Goal: Task Accomplishment & Management: Manage account settings

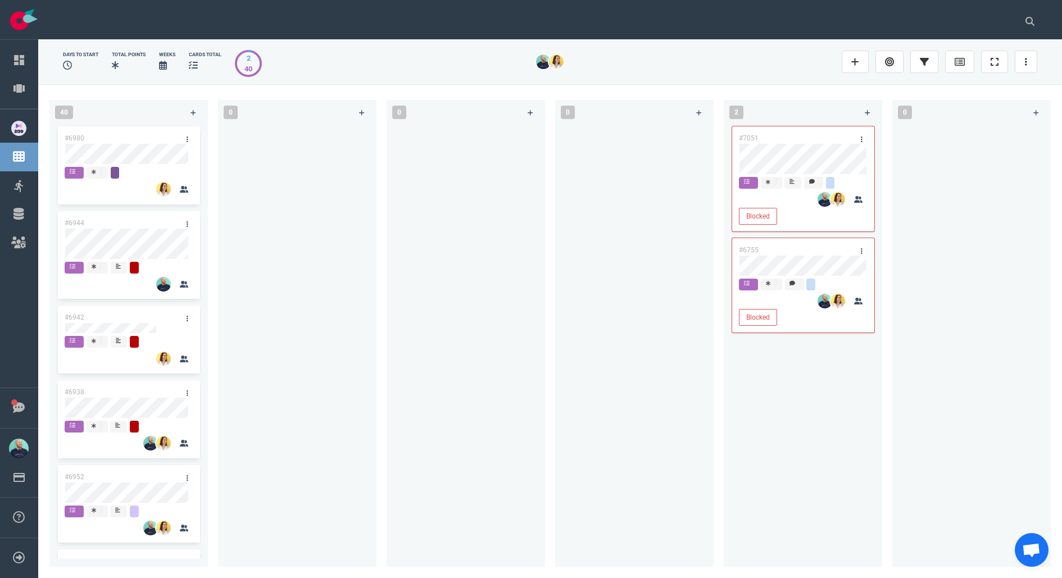
scroll to position [1393, 0]
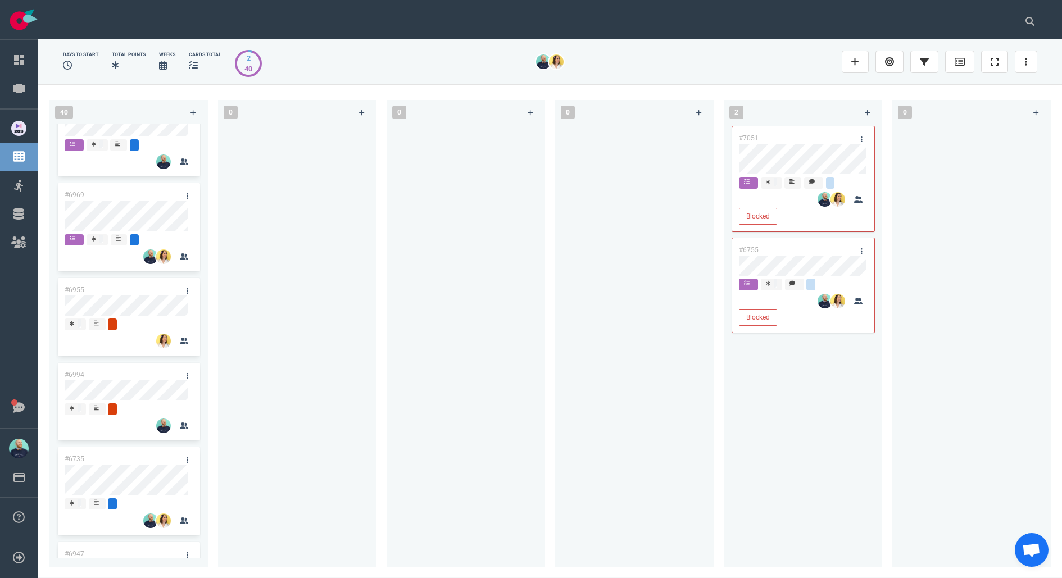
click at [632, 196] on div at bounding box center [634, 339] width 145 height 430
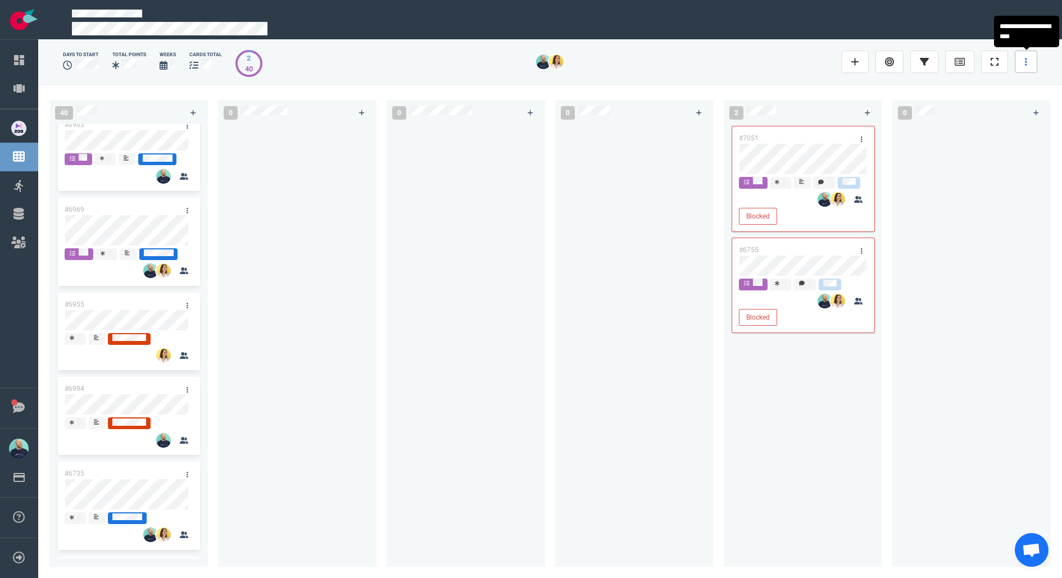
click at [1024, 66] on link at bounding box center [1026, 62] width 22 height 22
click at [296, 315] on div at bounding box center [297, 339] width 145 height 430
click at [334, 254] on div at bounding box center [297, 339] width 145 height 430
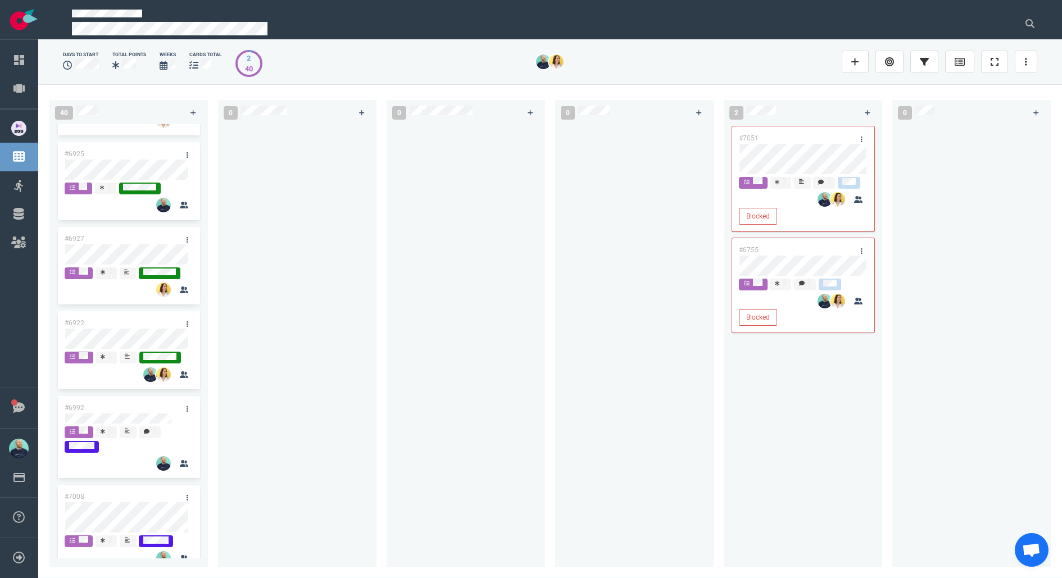
scroll to position [0, 0]
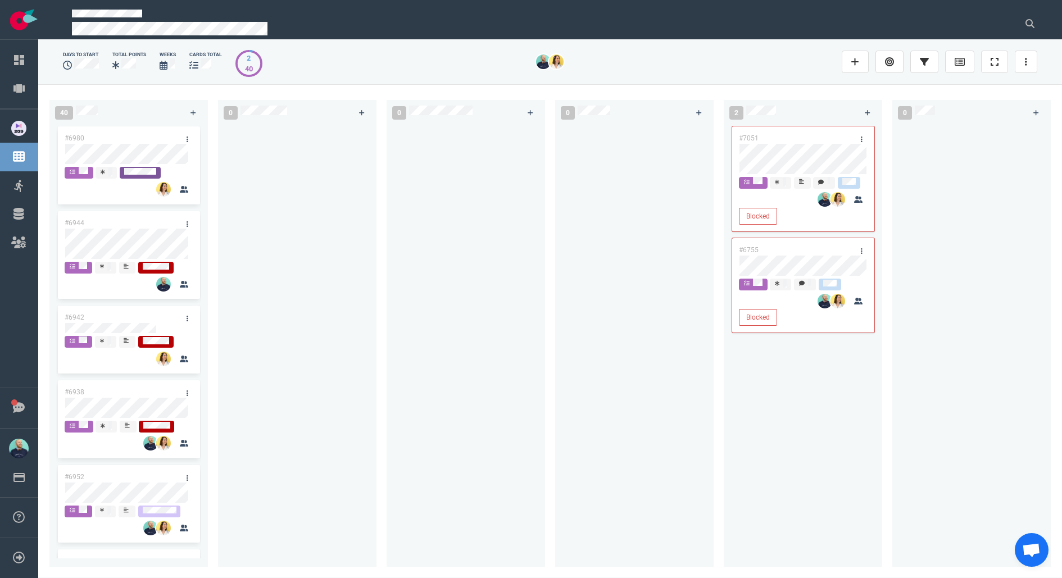
click at [305, 248] on div at bounding box center [297, 339] width 145 height 430
click at [587, 185] on div at bounding box center [634, 339] width 145 height 430
click at [621, 294] on div at bounding box center [634, 339] width 145 height 430
click at [617, 333] on div at bounding box center [634, 339] width 145 height 430
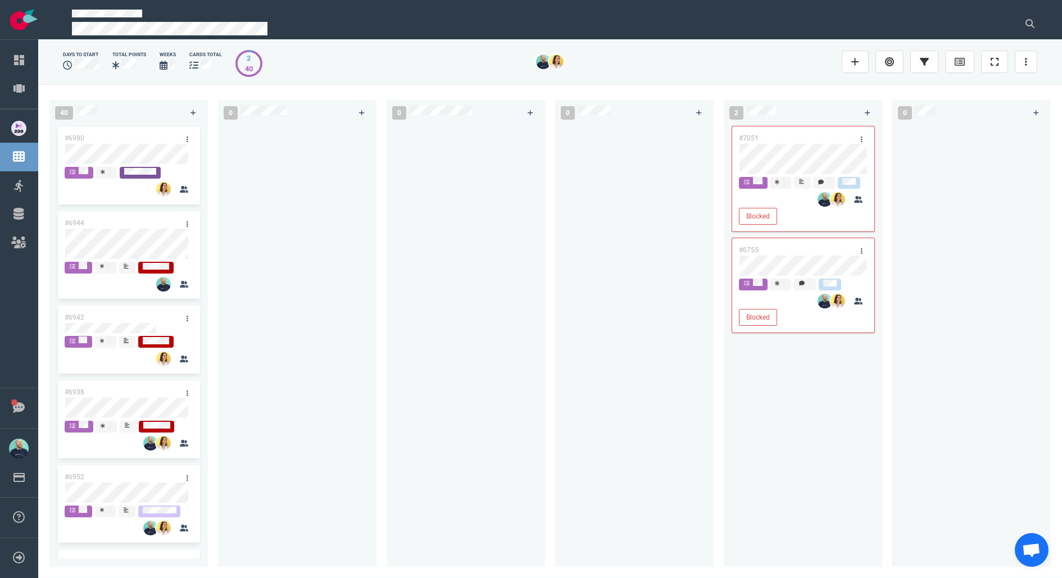
click at [389, 435] on div at bounding box center [466, 341] width 159 height 435
drag, startPoint x: 269, startPoint y: 356, endPoint x: 271, endPoint y: 341, distance: 15.3
click at [269, 356] on div at bounding box center [297, 339] width 145 height 430
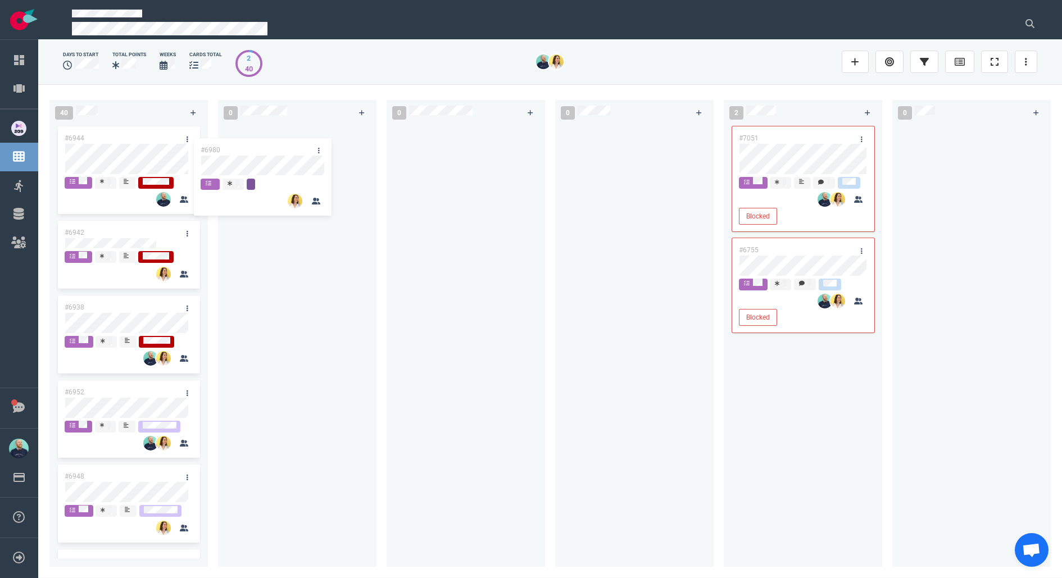
drag, startPoint x: 135, startPoint y: 139, endPoint x: 278, endPoint y: 153, distance: 143.4
click at [274, 152] on div "40 #6980 #6944 #6942 #6938 #6952 #6948 #6951 #6987 #6767 #6925 #6927 #6922 #699…" at bounding box center [550, 331] width 1024 height 494
click at [422, 275] on div at bounding box center [465, 339] width 145 height 430
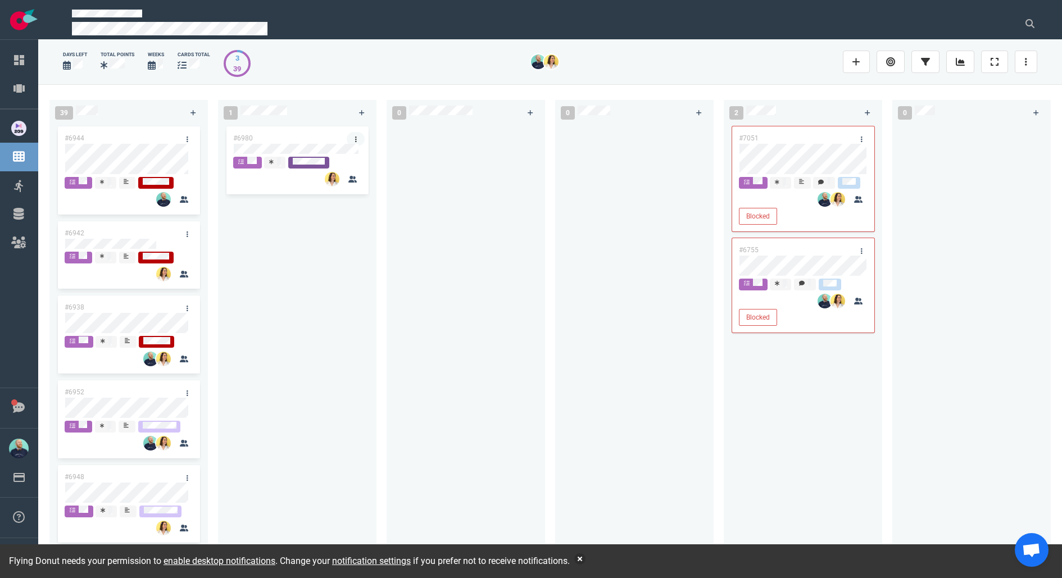
click at [357, 137] on link at bounding box center [356, 139] width 18 height 14
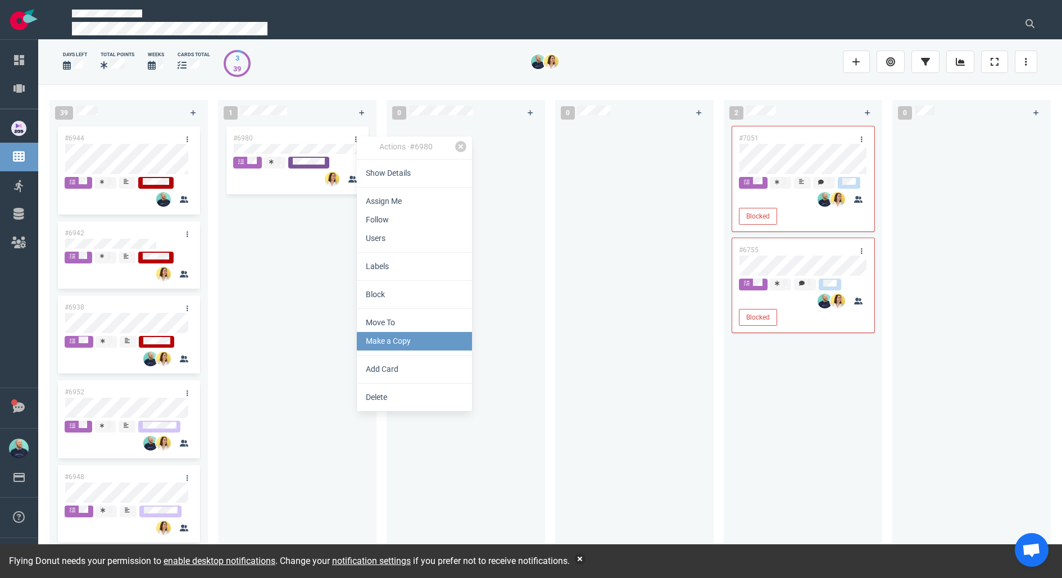
click at [406, 342] on link "Make a Copy" at bounding box center [414, 341] width 115 height 19
select select "sprint"
select select "after"
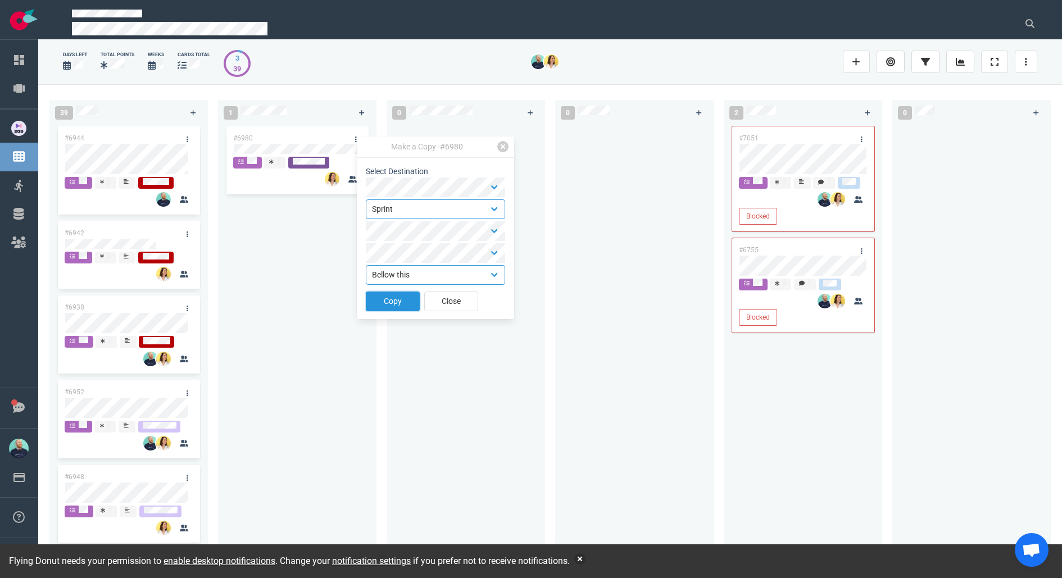
click at [395, 308] on button "Copy" at bounding box center [393, 302] width 54 height 20
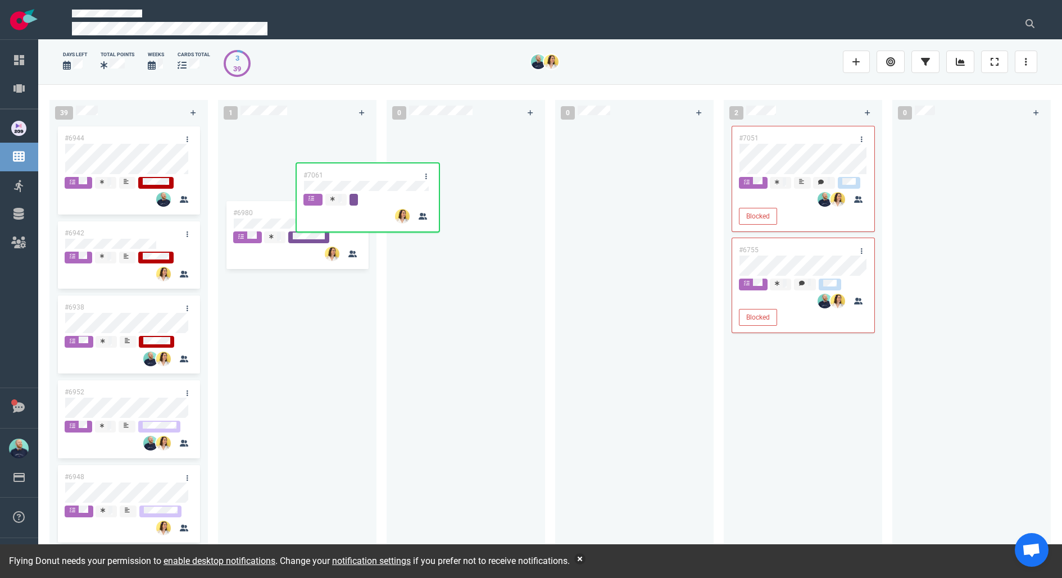
drag, startPoint x: 369, startPoint y: 174, endPoint x: 501, endPoint y: 124, distance: 141.1
click at [501, 124] on div "39 #6944 #6942 #6938 #6952 #6948 #6951 #6987 #6767 #6925 #6927 #6922 #6992 #700…" at bounding box center [550, 331] width 1024 height 494
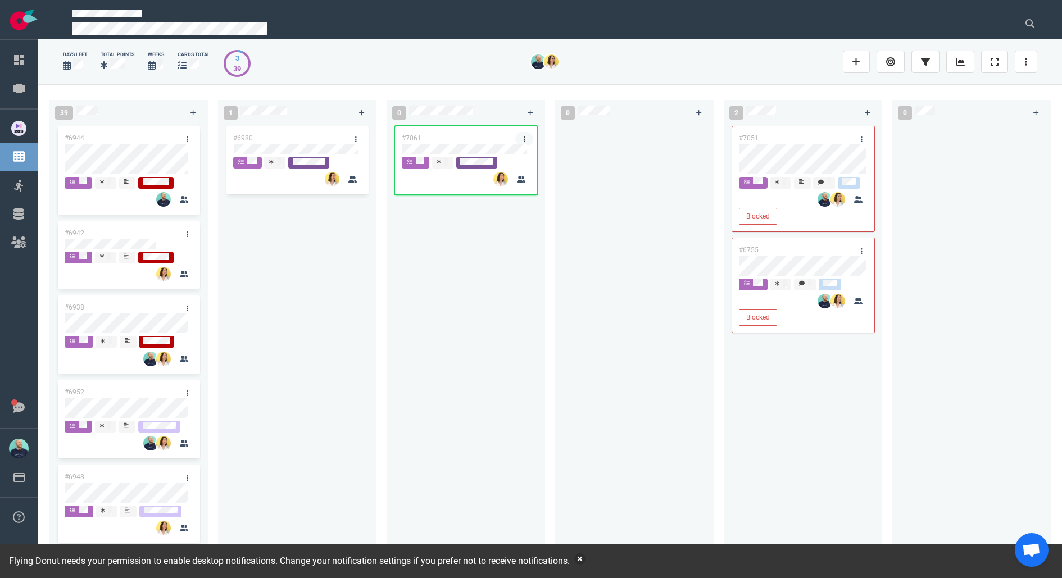
click at [523, 137] on link at bounding box center [524, 139] width 18 height 14
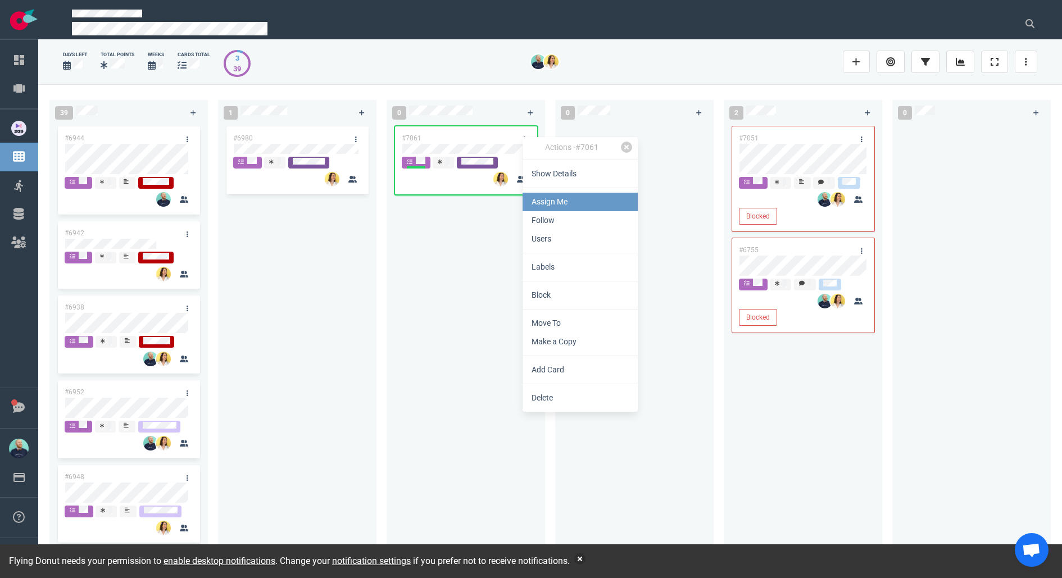
click at [556, 200] on link "Assign Me" at bounding box center [580, 202] width 115 height 19
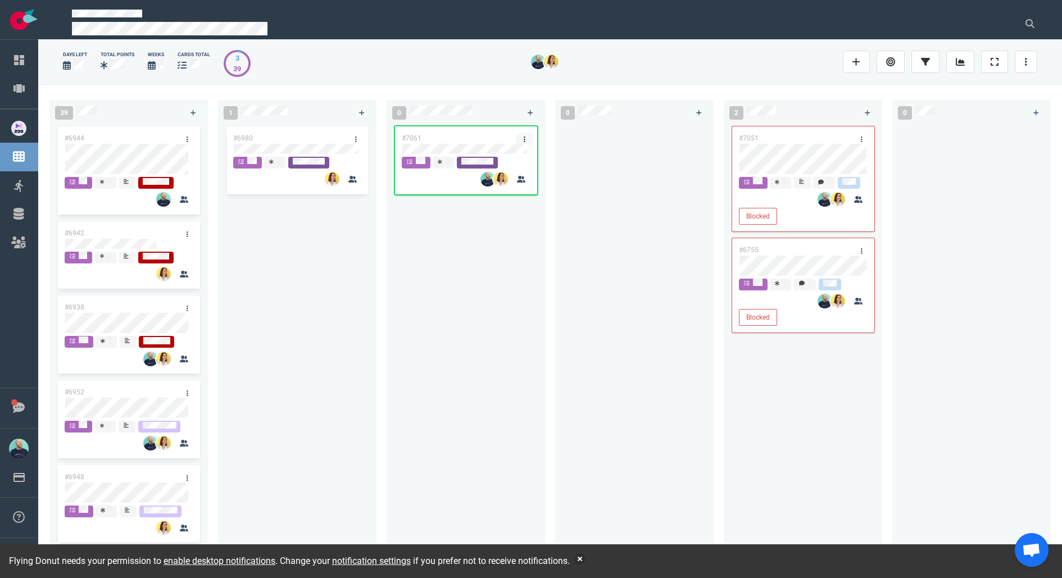
click at [520, 137] on link at bounding box center [524, 139] width 18 height 14
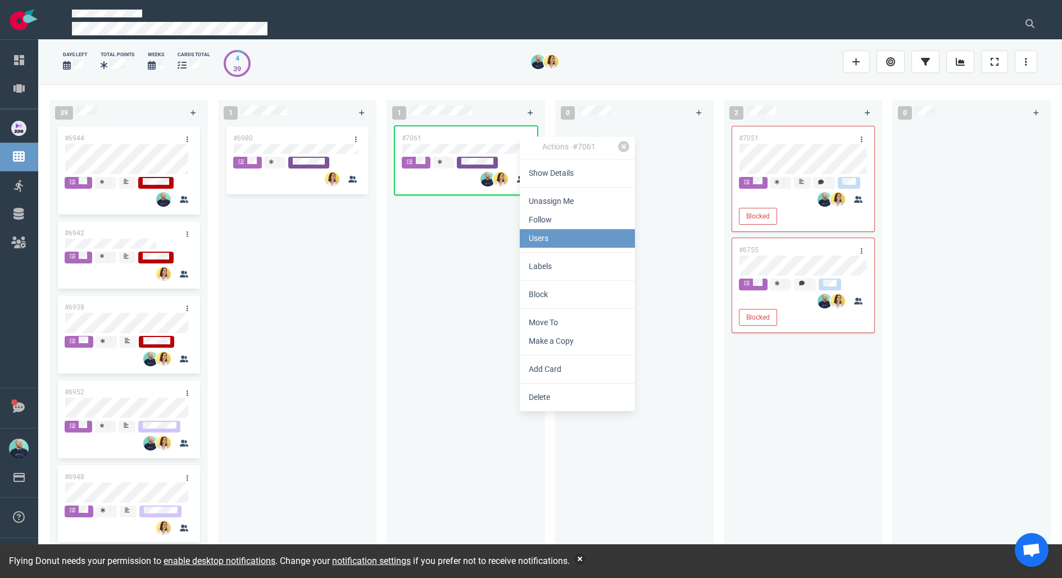
click at [568, 232] on link "Users" at bounding box center [577, 238] width 115 height 19
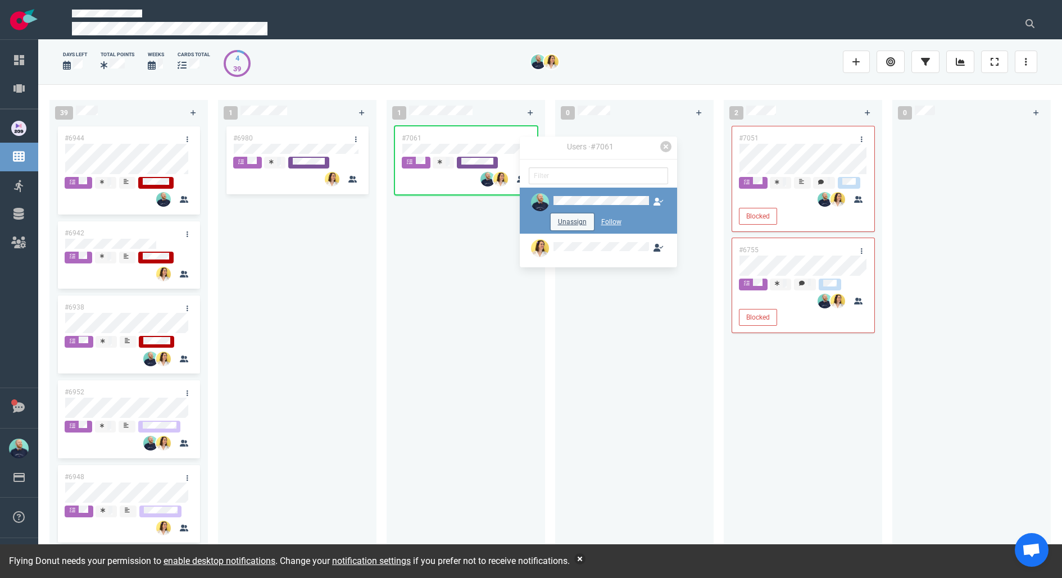
click at [572, 219] on button "Unassign" at bounding box center [572, 222] width 43 height 17
click at [571, 216] on button "Assign" at bounding box center [572, 222] width 35 height 17
click at [575, 251] on button "Unassign" at bounding box center [572, 251] width 43 height 17
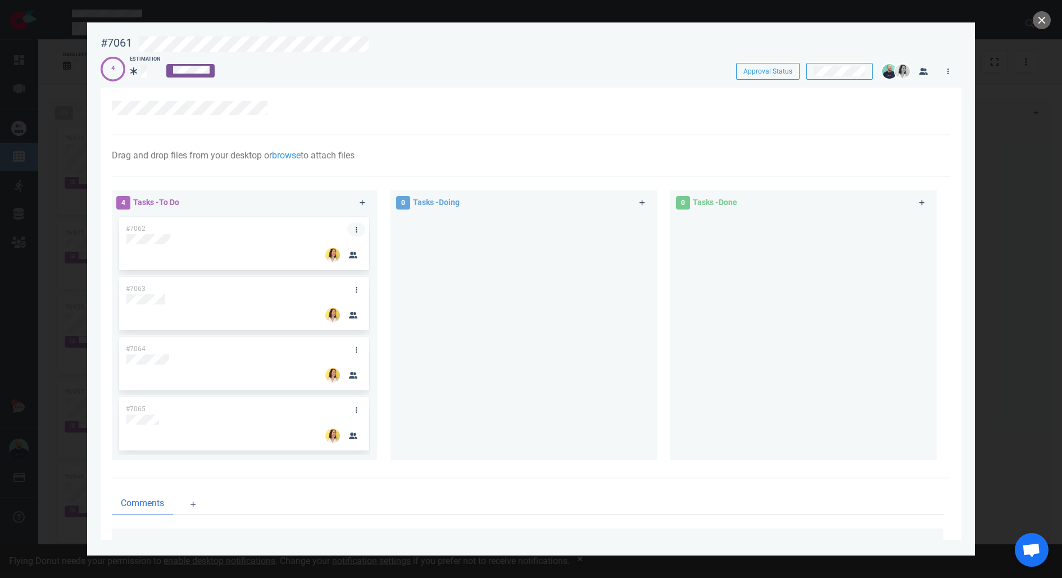
click at [358, 228] on link at bounding box center [356, 230] width 18 height 14
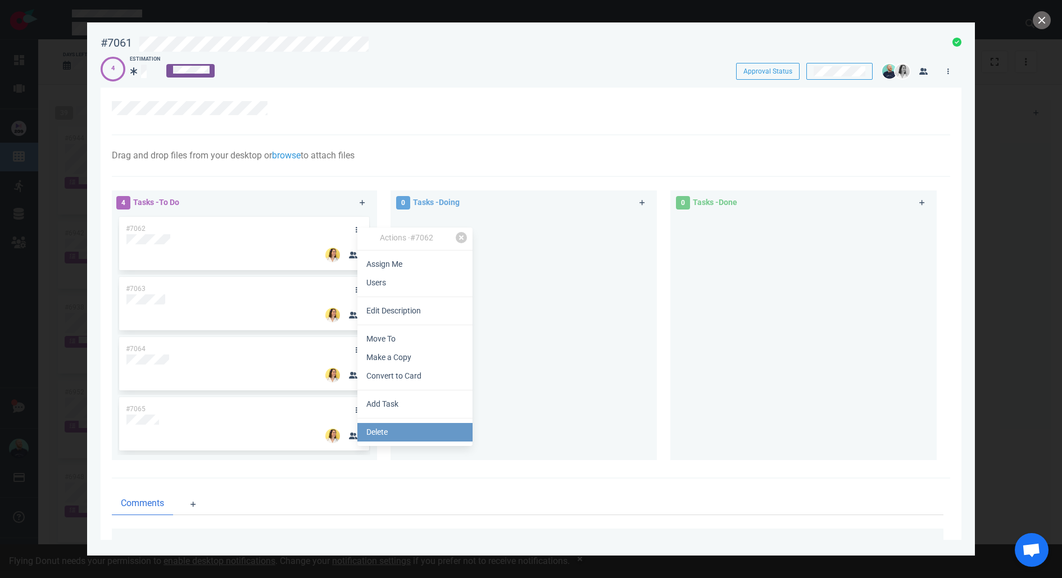
click at [376, 431] on link "Delete" at bounding box center [415, 432] width 115 height 19
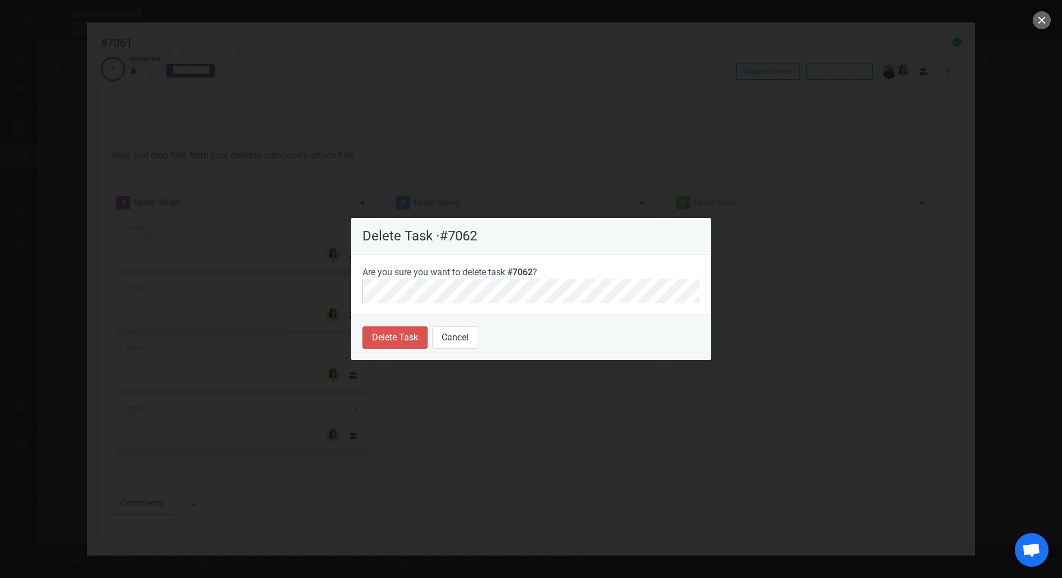
click at [384, 321] on footer "Delete Task Cancel" at bounding box center [531, 338] width 360 height 46
click at [383, 331] on button "Delete Task" at bounding box center [395, 338] width 65 height 22
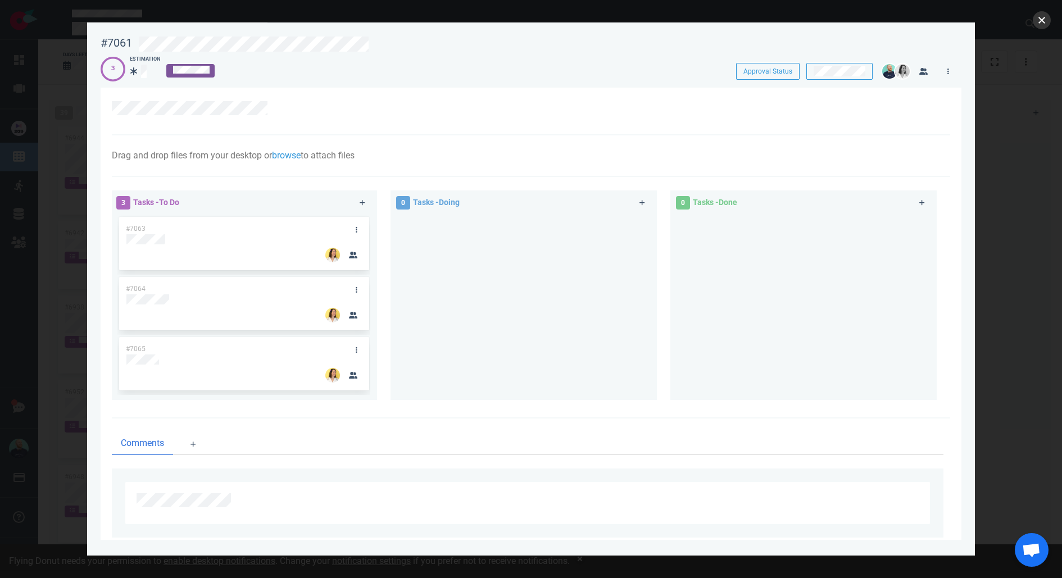
click at [1040, 19] on button "close" at bounding box center [1042, 20] width 18 height 18
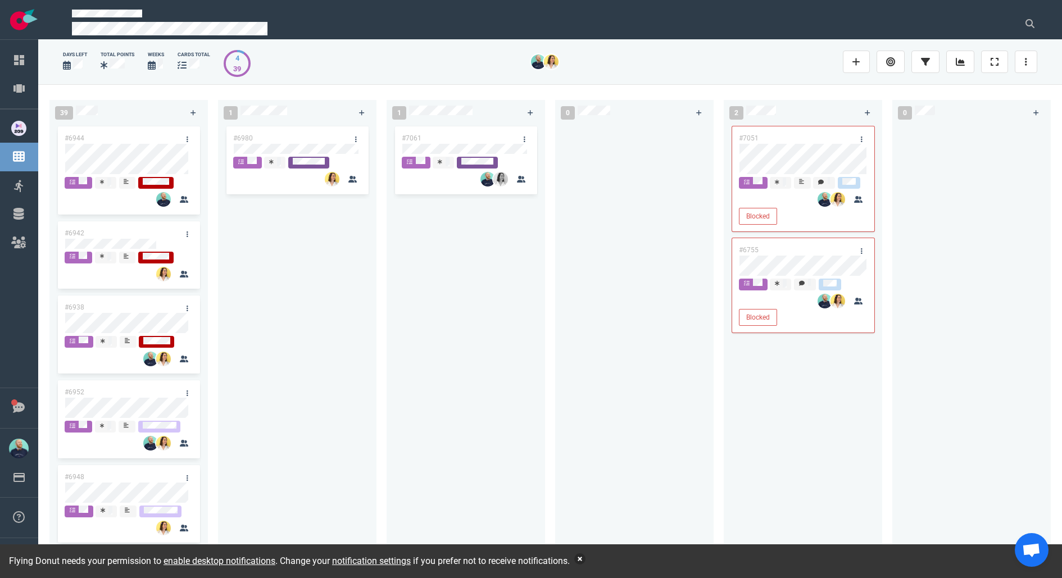
click at [586, 560] on button "button" at bounding box center [579, 559] width 11 height 11
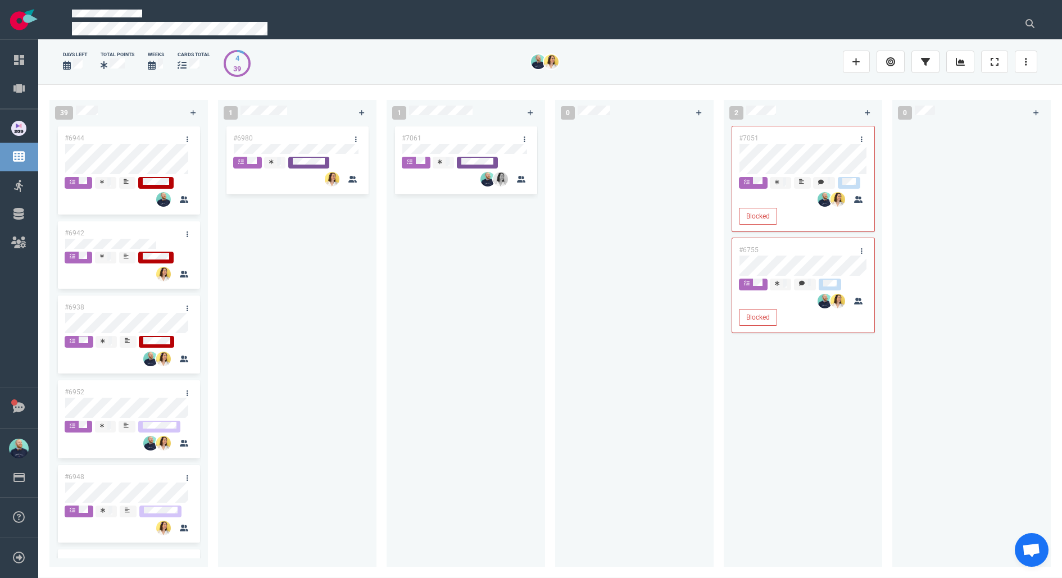
click at [430, 139] on div "#7061" at bounding box center [455, 138] width 120 height 24
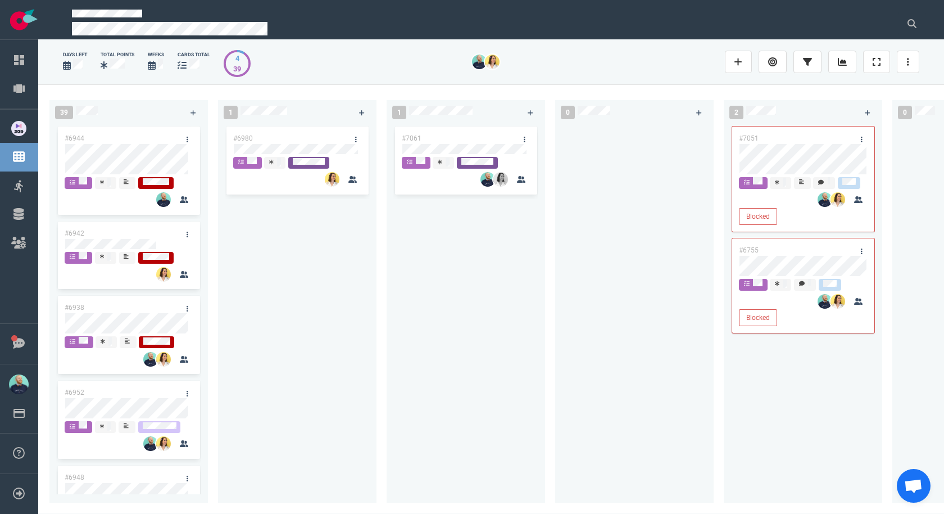
click at [461, 273] on div "#7061" at bounding box center [465, 306] width 145 height 365
click at [625, 157] on div at bounding box center [634, 306] width 145 height 365
click at [910, 59] on link at bounding box center [908, 62] width 22 height 22
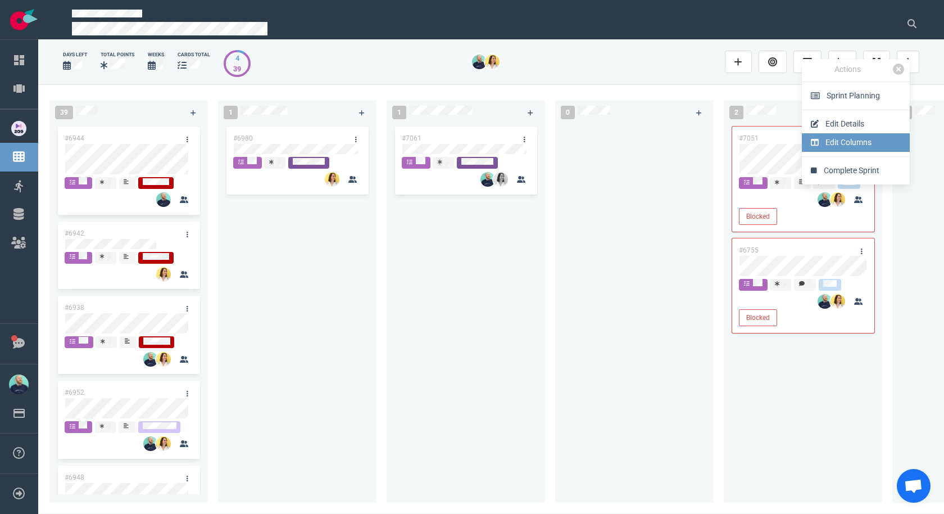
click at [846, 142] on link "Edit Columns" at bounding box center [856, 142] width 108 height 19
select select "DOING"
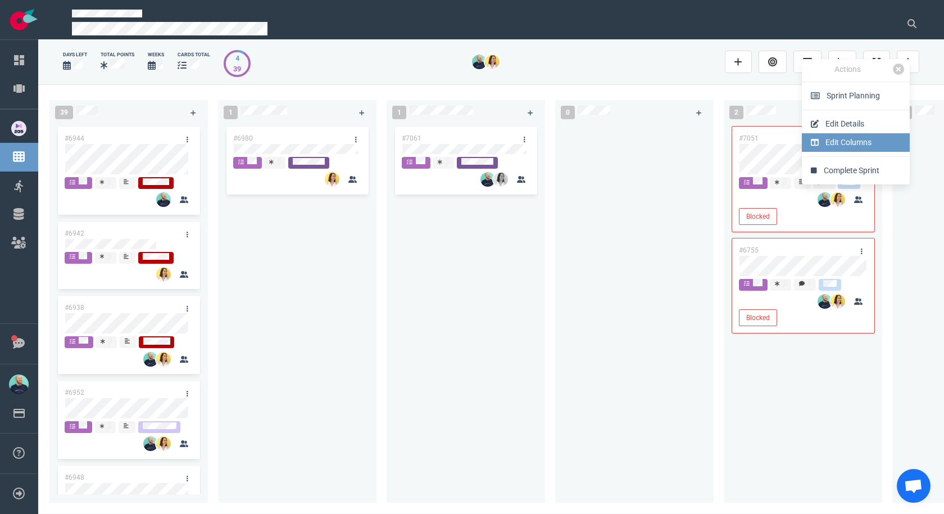
select select "DONE"
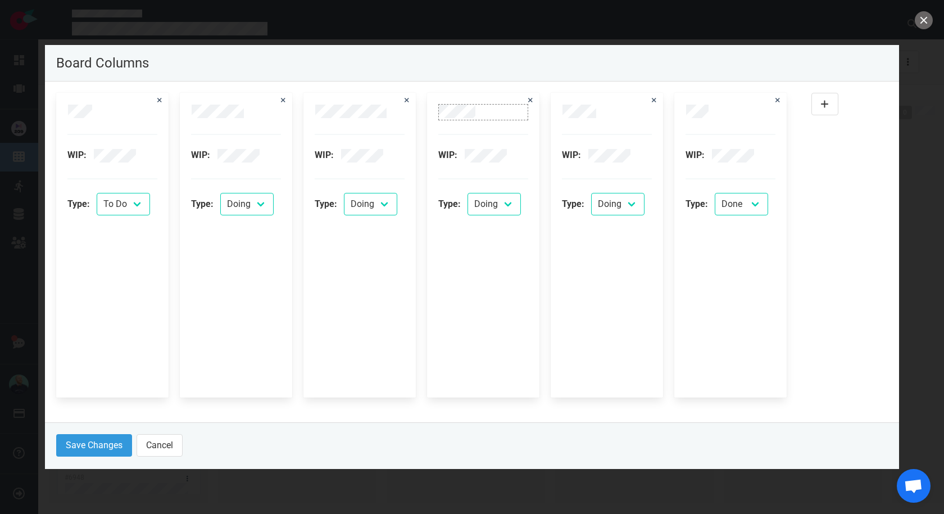
click at [478, 114] on div at bounding box center [483, 111] width 89 height 13
click at [599, 289] on div "WIP: Type: To Do Doing Done" at bounding box center [607, 245] width 90 height 282
click at [653, 98] on icon at bounding box center [654, 100] width 4 height 7
click at [930, 19] on button "close" at bounding box center [924, 20] width 18 height 18
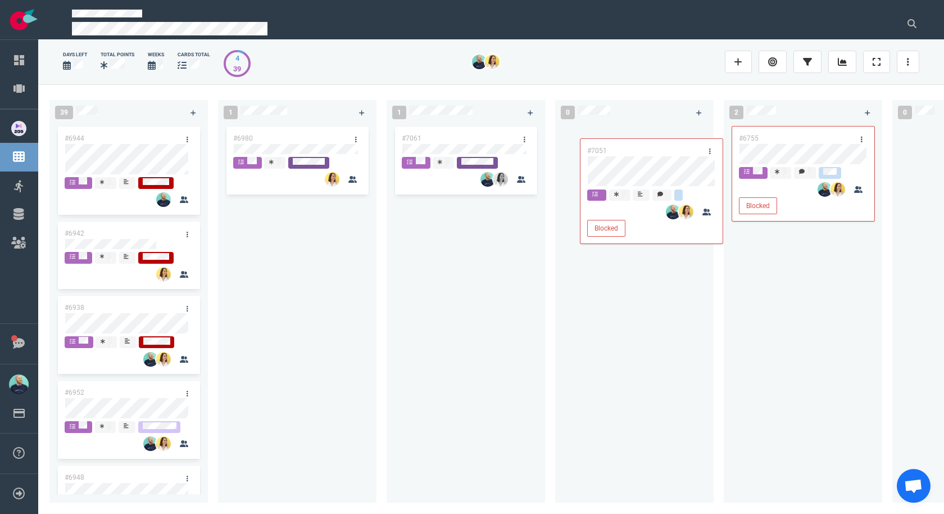
click at [654, 157] on div "39 #6944 #6942 #6938 #6952 #6948 #6951 #6987 #6767 #6925 #6927 #6922 #6992 #700…" at bounding box center [491, 298] width 906 height 429
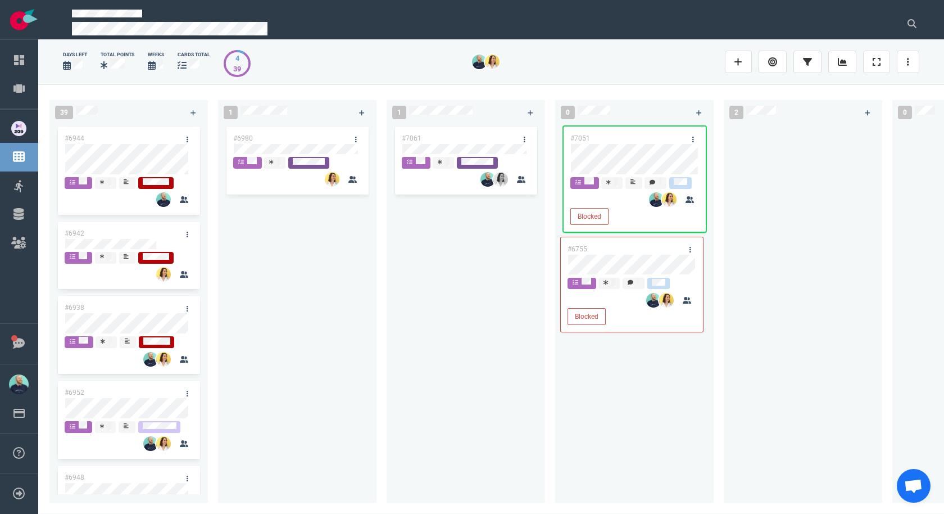
drag, startPoint x: 715, startPoint y: 164, endPoint x: 653, endPoint y: 260, distance: 114.3
click at [653, 260] on div "39 #6944 #6942 #6938 #6952 #6948 #6951 #6987 #6767 #6925 #6927 #6922 #6992 #700…" at bounding box center [491, 298] width 906 height 429
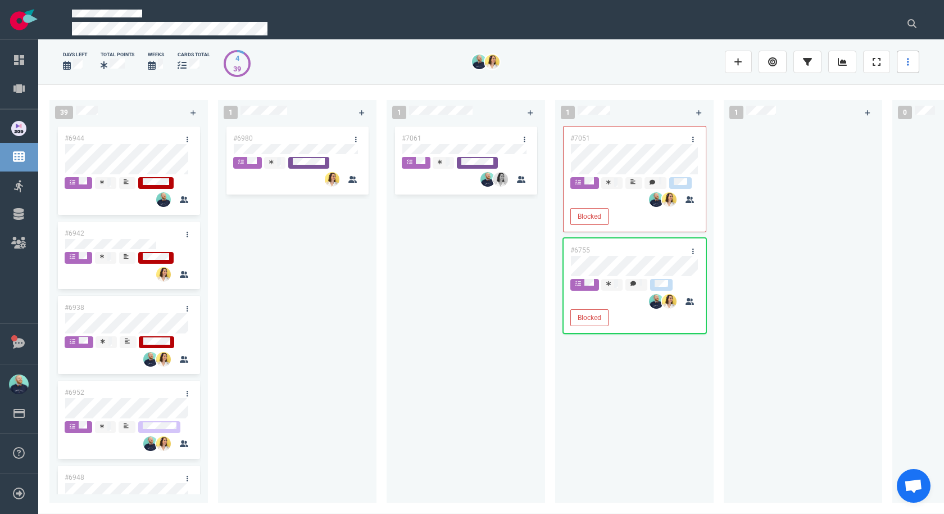
click at [903, 51] on link at bounding box center [908, 62] width 22 height 22
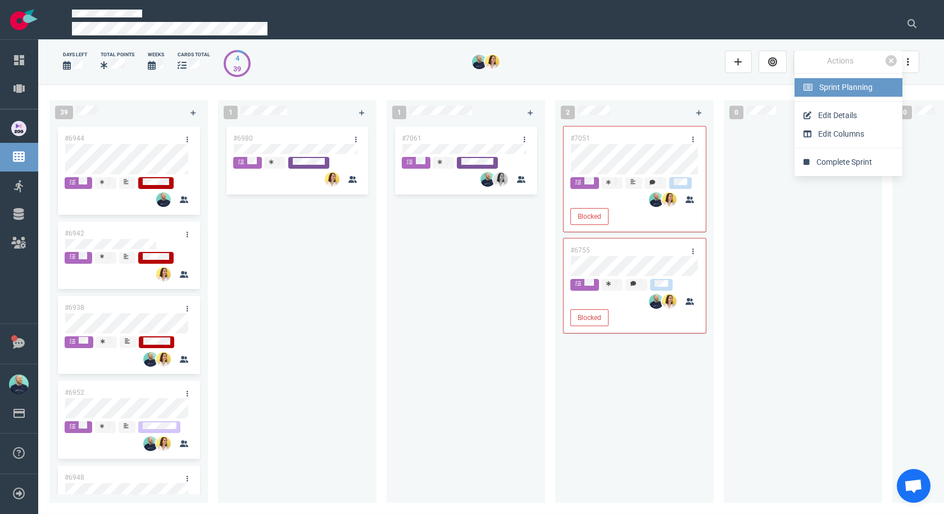
click at [859, 90] on span "Sprint Planning" at bounding box center [846, 87] width 53 height 9
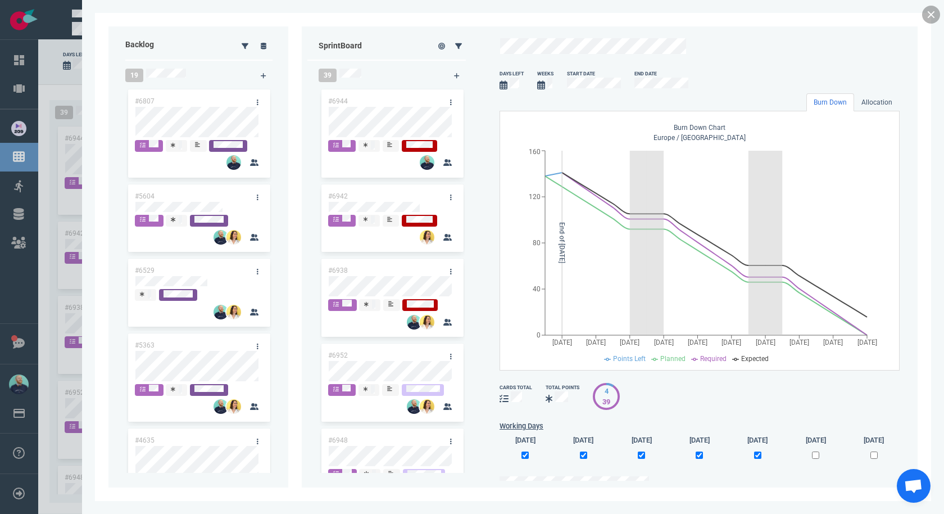
click at [926, 15] on link at bounding box center [931, 15] width 18 height 18
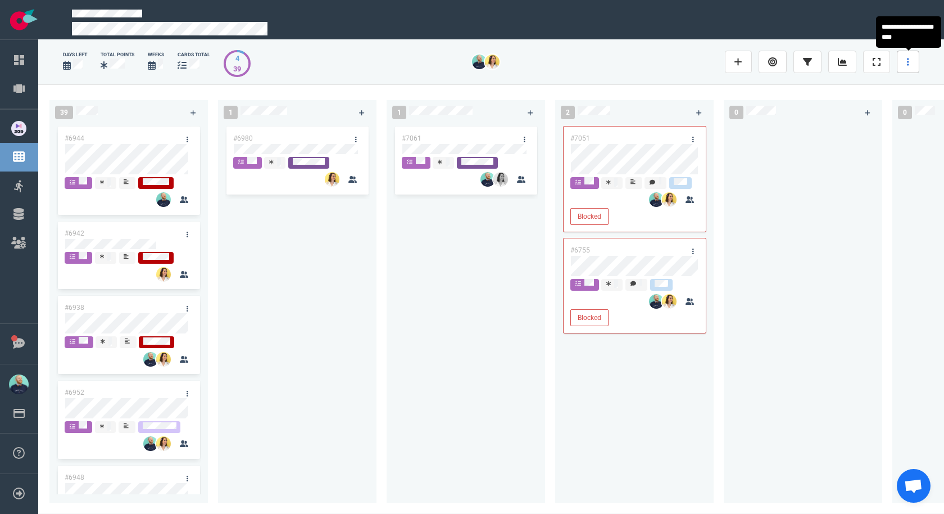
click at [911, 58] on link at bounding box center [908, 62] width 22 height 22
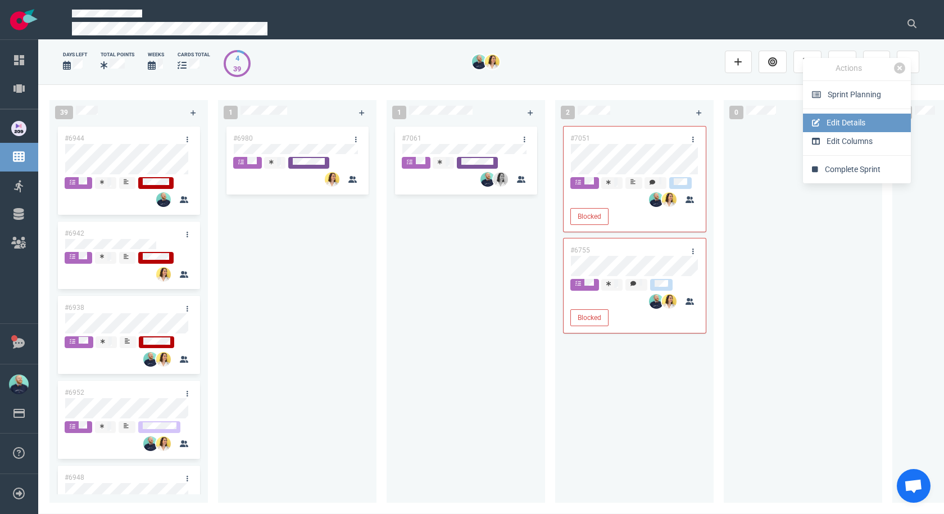
click at [889, 119] on link "Edit Details" at bounding box center [857, 123] width 108 height 19
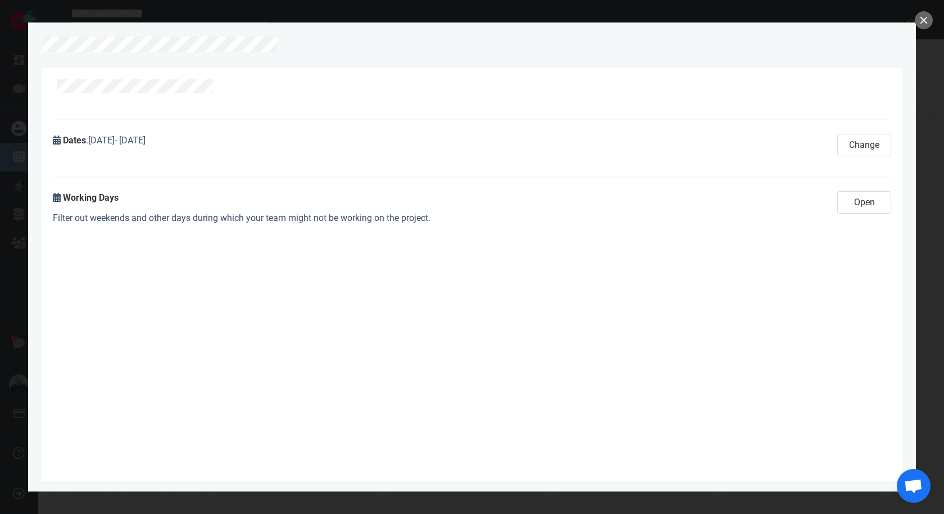
click at [933, 19] on div at bounding box center [472, 257] width 944 height 514
click at [926, 30] on div at bounding box center [472, 257] width 944 height 514
click at [924, 17] on button "close" at bounding box center [924, 20] width 18 height 18
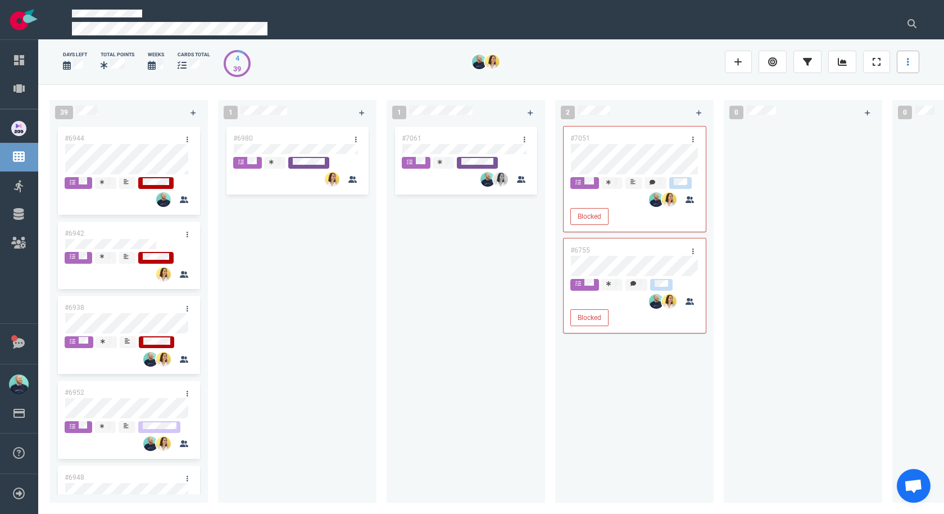
click at [910, 67] on link at bounding box center [908, 62] width 22 height 22
click at [891, 146] on link "Edit Columns" at bounding box center [856, 150] width 108 height 19
select select "DOING"
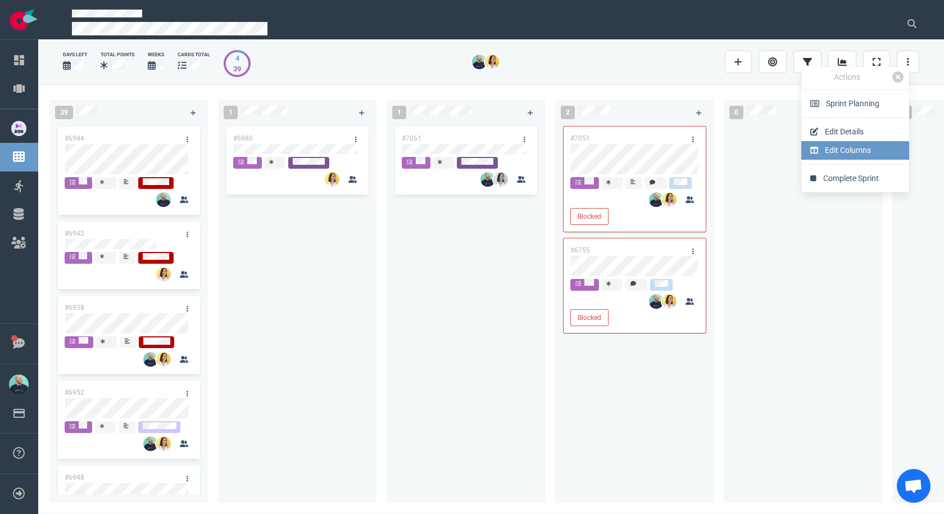
select select "DOING"
select select "DONE"
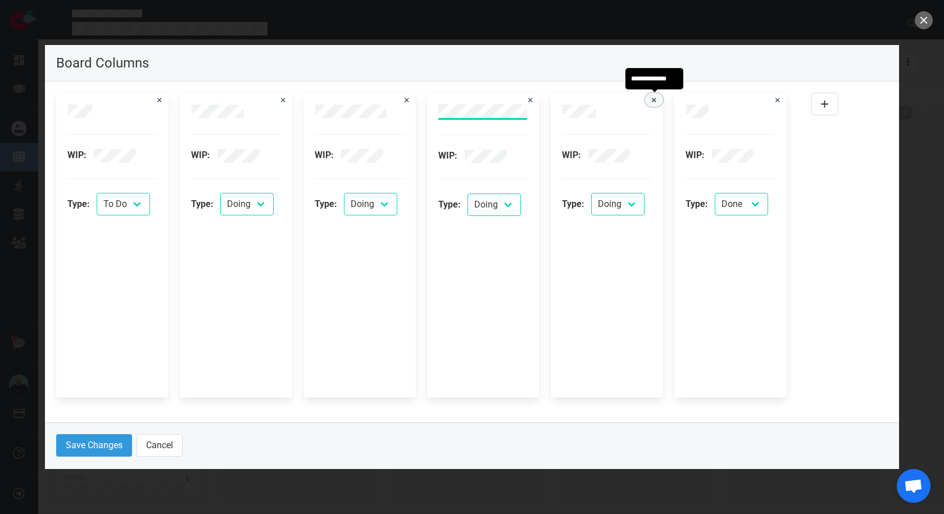
drag, startPoint x: 654, startPoint y: 99, endPoint x: 630, endPoint y: 138, distance: 46.0
click at [654, 98] on icon at bounding box center [654, 100] width 4 height 7
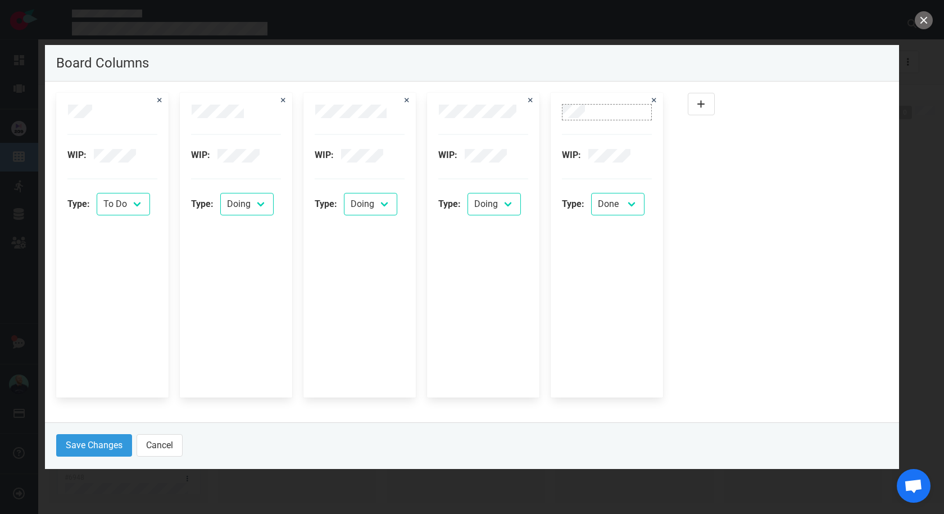
click at [608, 119] on div at bounding box center [607, 119] width 89 height 2
click at [249, 112] on div at bounding box center [236, 111] width 89 height 13
click at [409, 113] on div "WIP: Type: To Do Doing Done" at bounding box center [360, 245] width 112 height 305
click at [399, 113] on div at bounding box center [359, 111] width 89 height 13
click at [518, 110] on div at bounding box center [483, 111] width 89 height 13
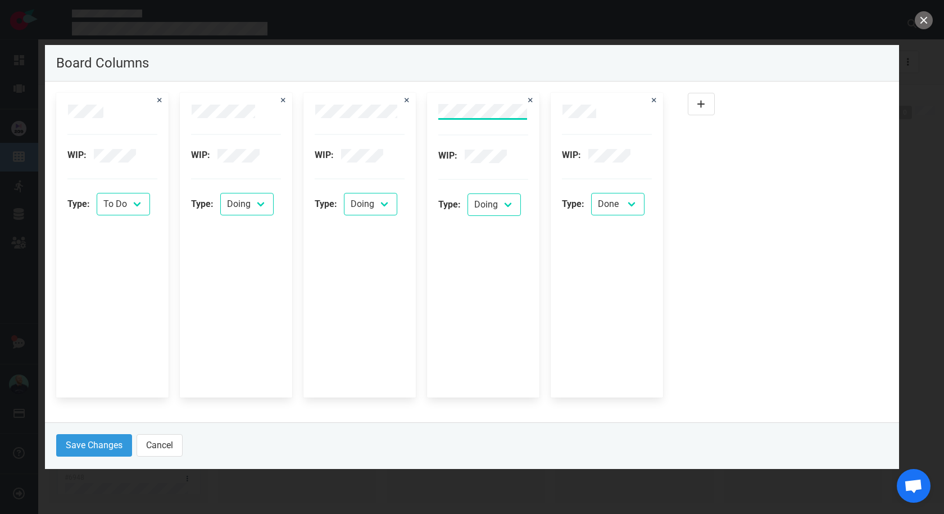
scroll to position [0, 1]
click at [530, 109] on div "WIP: Type: To Do Doing Done" at bounding box center [483, 245] width 112 height 305
click at [930, 20] on button "close" at bounding box center [924, 20] width 18 height 18
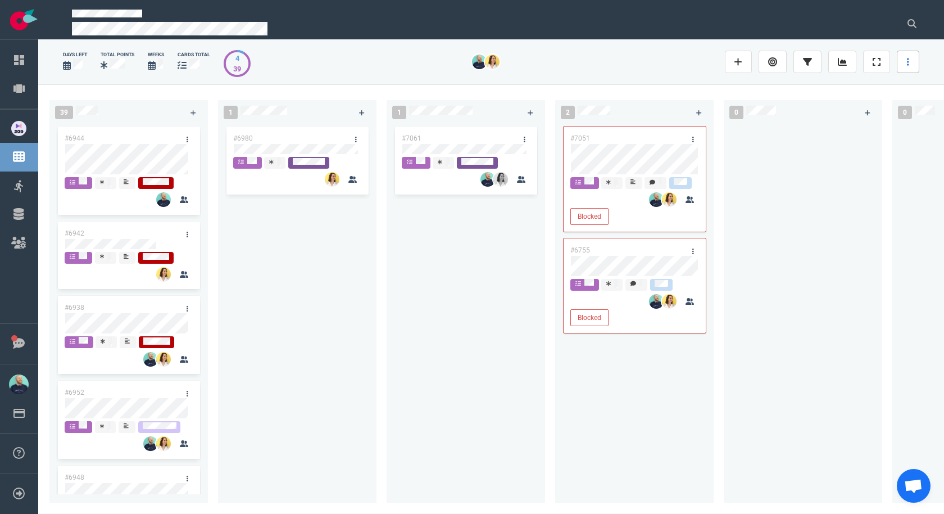
click at [900, 57] on link at bounding box center [908, 62] width 22 height 22
click at [847, 144] on link "Edit Columns" at bounding box center [846, 140] width 108 height 19
select select "DOING"
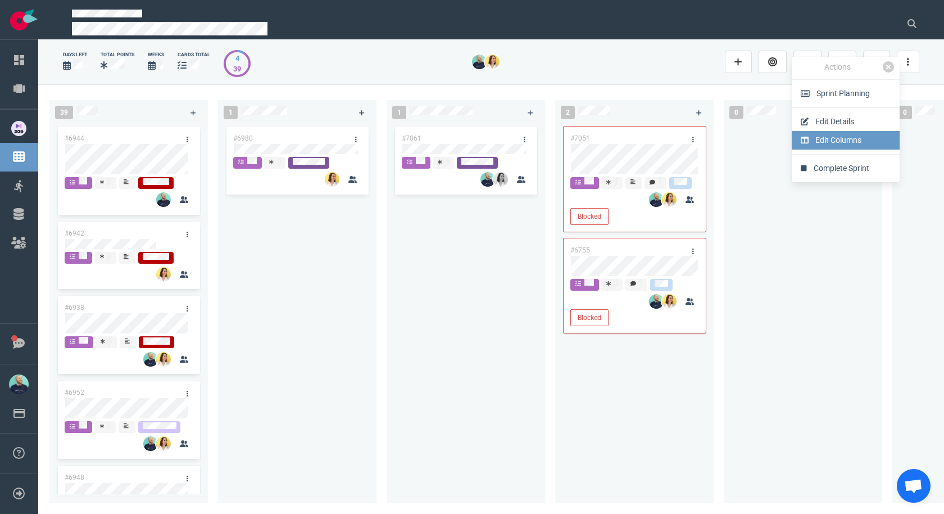
select select "DOING"
select select "DONE"
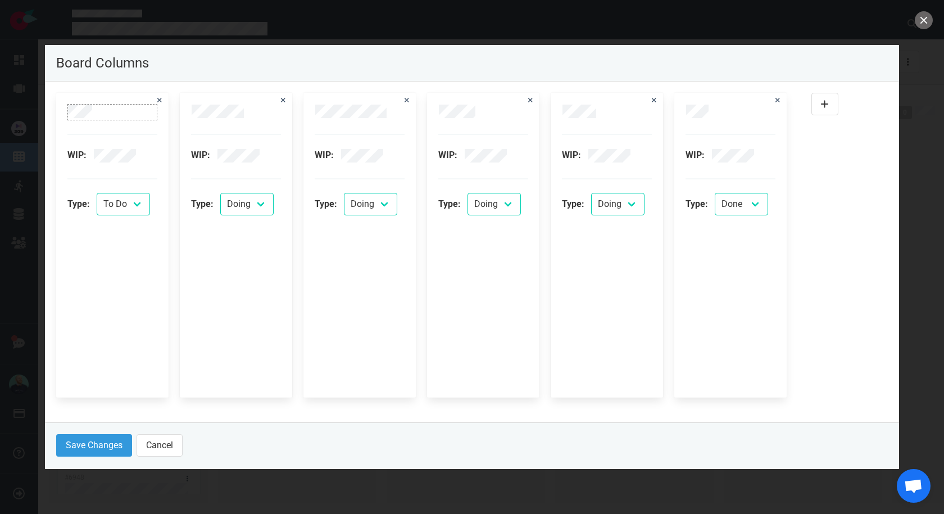
click at [95, 108] on div at bounding box center [112, 111] width 89 height 13
click at [254, 111] on div at bounding box center [236, 111] width 89 height 13
click at [392, 114] on div at bounding box center [359, 111] width 89 height 13
click at [496, 114] on div at bounding box center [483, 111] width 89 height 13
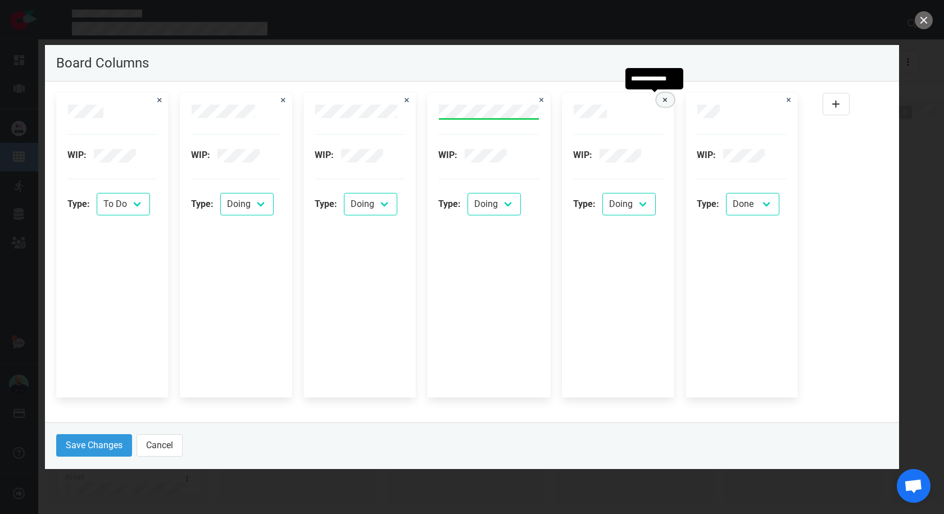
click at [654, 97] on div "WIP: Type: To Do Doing Done" at bounding box center [618, 245] width 112 height 305
click at [668, 97] on div "WIP: Type: To Do Doing Done WIP: Type: To Do Doing Done WIP: Type: To Do Doing …" at bounding box center [432, 245] width 753 height 305
click at [669, 99] on button at bounding box center [666, 100] width 18 height 14
click at [615, 116] on div at bounding box center [618, 111] width 89 height 13
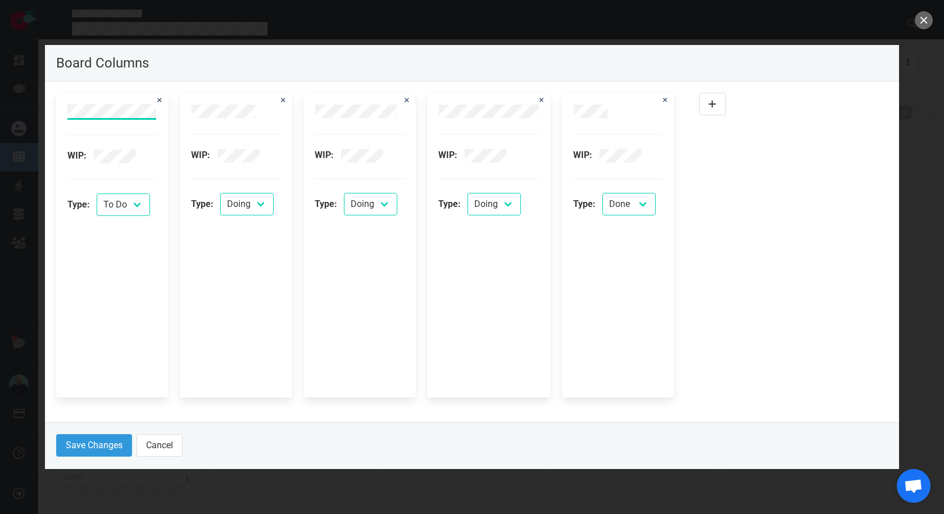
click at [51, 107] on div "WIP: Type: To Do Doing Done WIP: Type: To Do Doing Done WIP: Type: To Do Doing …" at bounding box center [370, 245] width 643 height 318
click at [569, 110] on div "WIP: Type: To Do Doing Done" at bounding box center [615, 245] width 112 height 305
click at [84, 445] on button "Save Changes" at bounding box center [94, 445] width 76 height 22
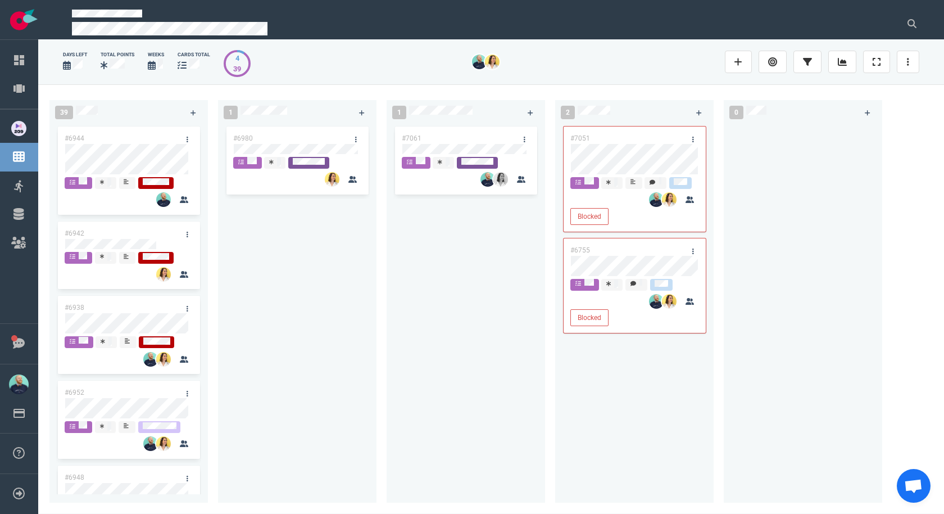
click at [435, 373] on div "#7061" at bounding box center [465, 306] width 145 height 365
click at [298, 293] on div "#6980" at bounding box center [297, 306] width 145 height 365
click at [468, 299] on div "#7061" at bounding box center [465, 306] width 145 height 365
click at [775, 185] on div at bounding box center [803, 306] width 145 height 365
click at [408, 256] on div "#7061" at bounding box center [465, 306] width 145 height 365
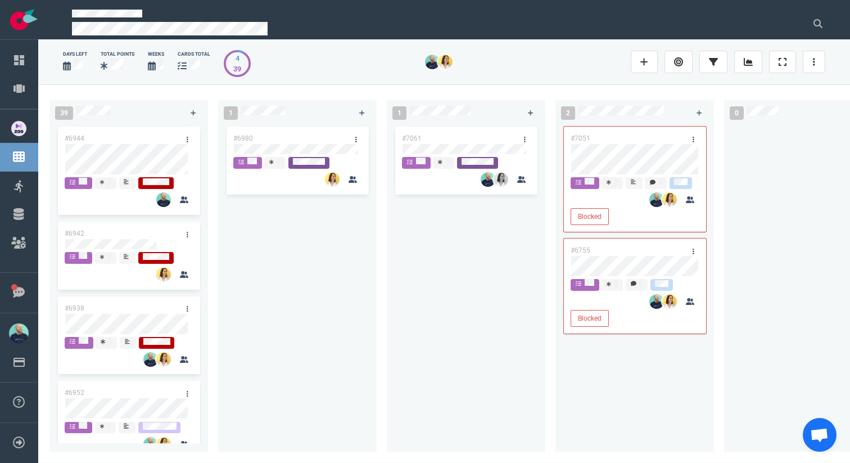
click at [338, 268] on div "#6980" at bounding box center [297, 281] width 145 height 314
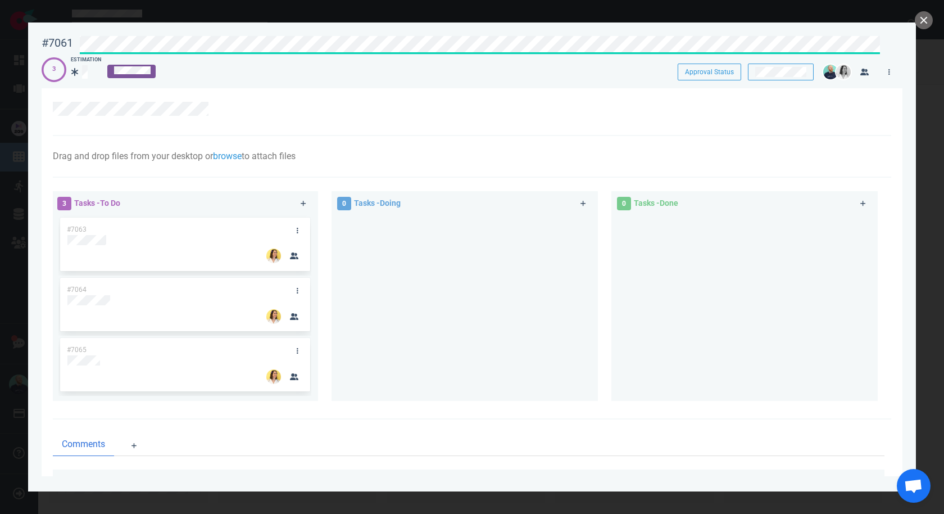
click at [35, 43] on div "#7061 Approval Status" at bounding box center [472, 42] width 875 height 27
click at [49, 40] on div "#7061 Approval Status" at bounding box center [472, 42] width 875 height 27
click at [119, 241] on div at bounding box center [184, 240] width 235 height 10
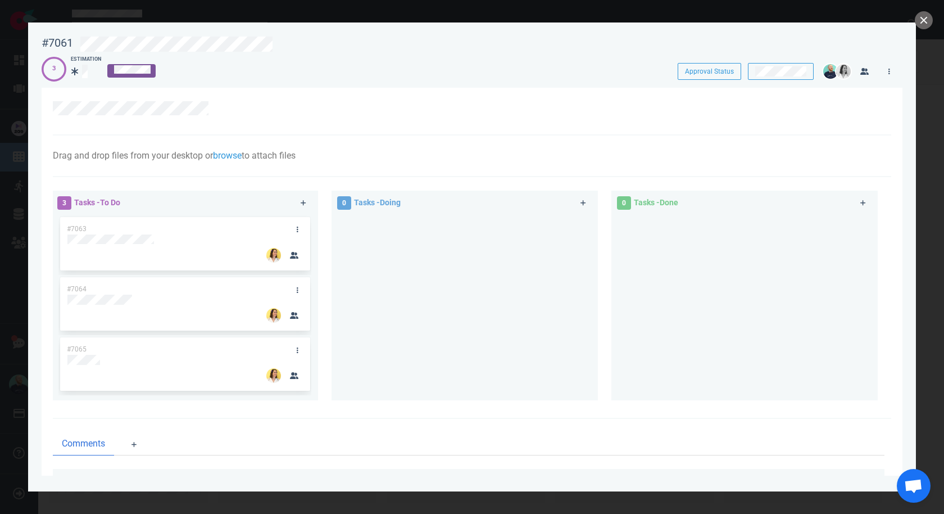
click at [95, 352] on div "#7065" at bounding box center [174, 349] width 228 height 24
click at [297, 350] on icon at bounding box center [298, 350] width 2 height 7
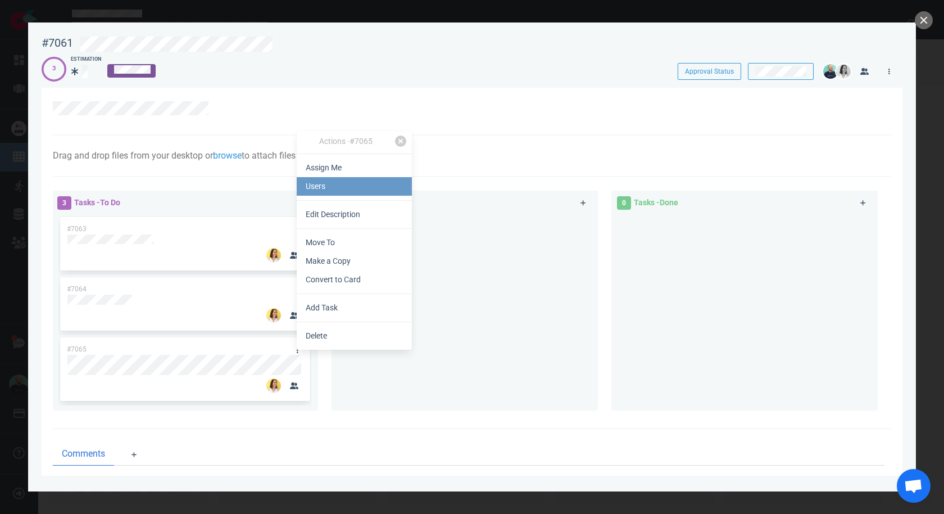
click at [332, 192] on link "Users" at bounding box center [354, 186] width 115 height 19
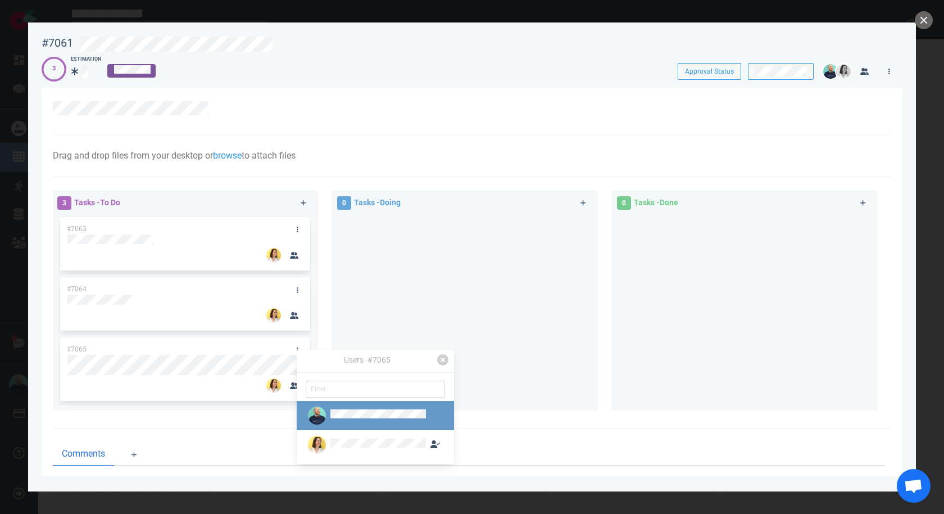
click at [346, 435] on link at bounding box center [375, 444] width 157 height 29
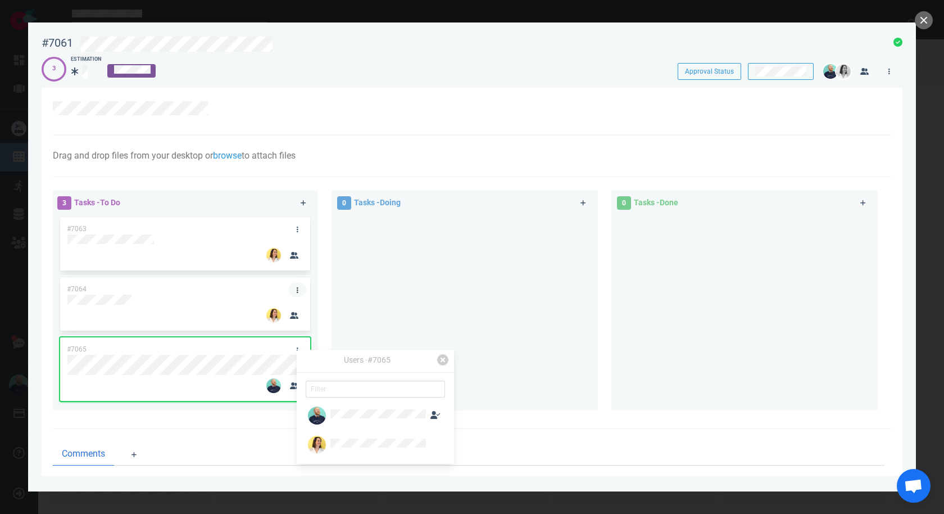
click at [297, 291] on icon at bounding box center [298, 290] width 2 height 7
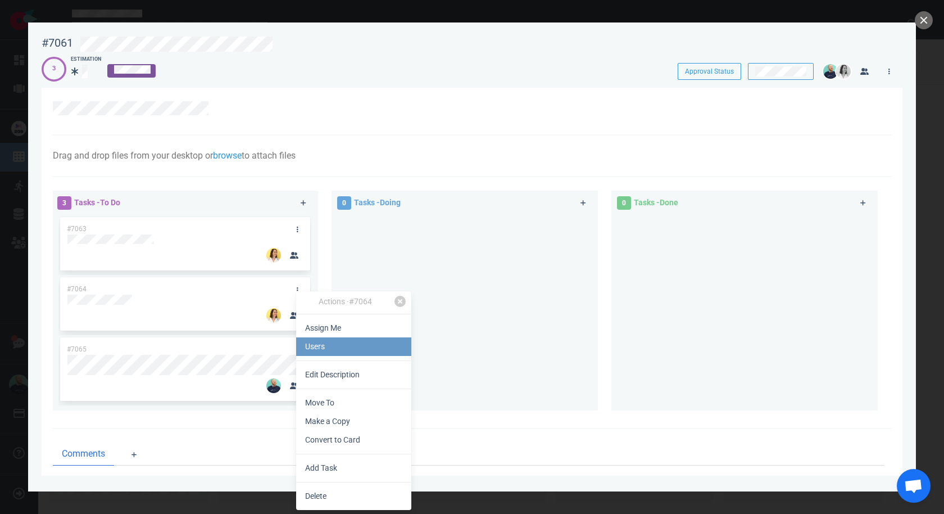
click at [320, 345] on link "Users" at bounding box center [353, 346] width 115 height 19
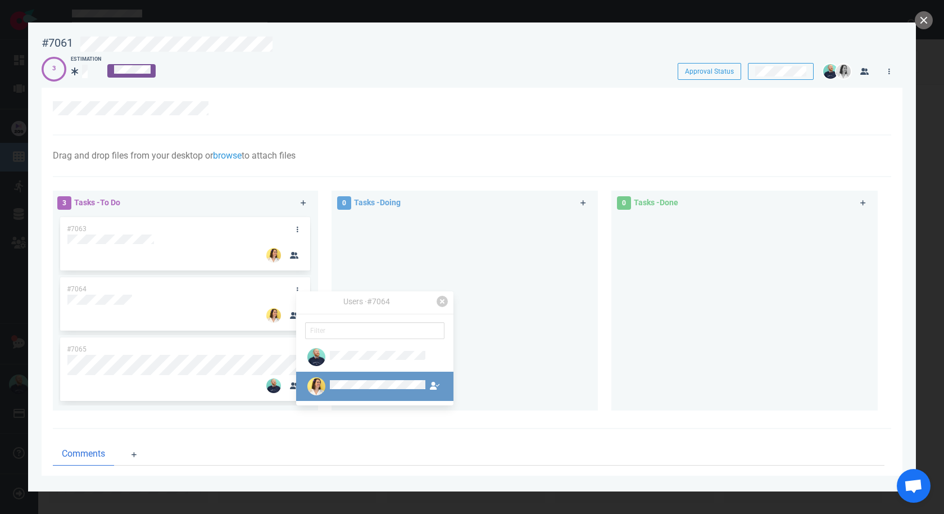
click at [352, 379] on div at bounding box center [365, 386] width 121 height 18
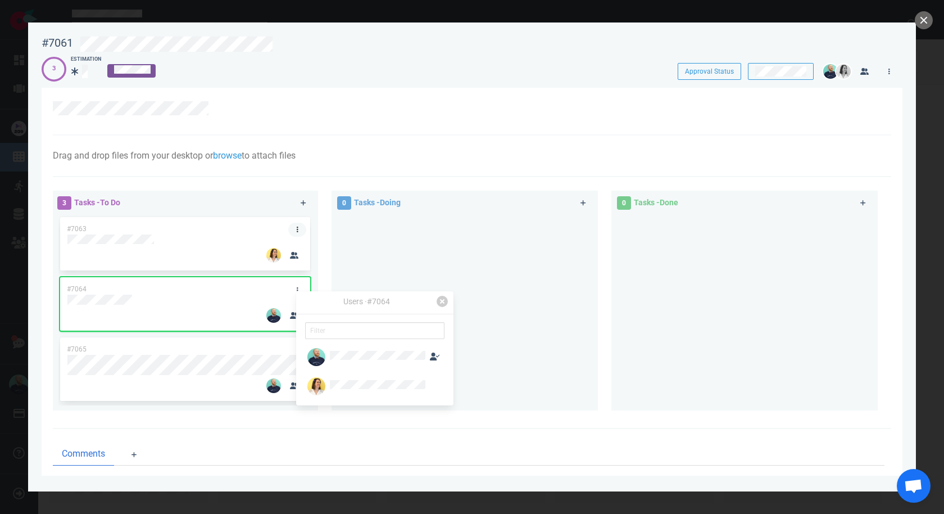
click at [294, 228] on link at bounding box center [297, 230] width 18 height 14
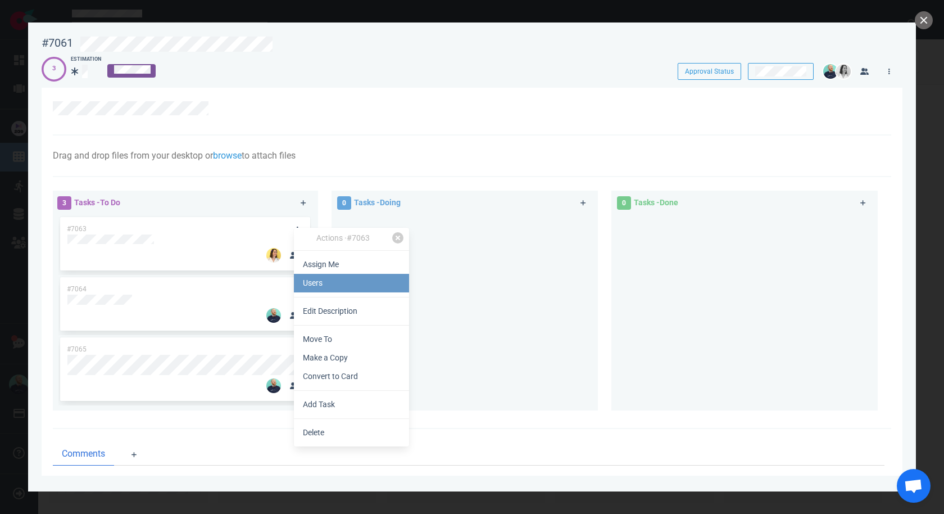
click at [327, 291] on link "Users" at bounding box center [351, 283] width 115 height 19
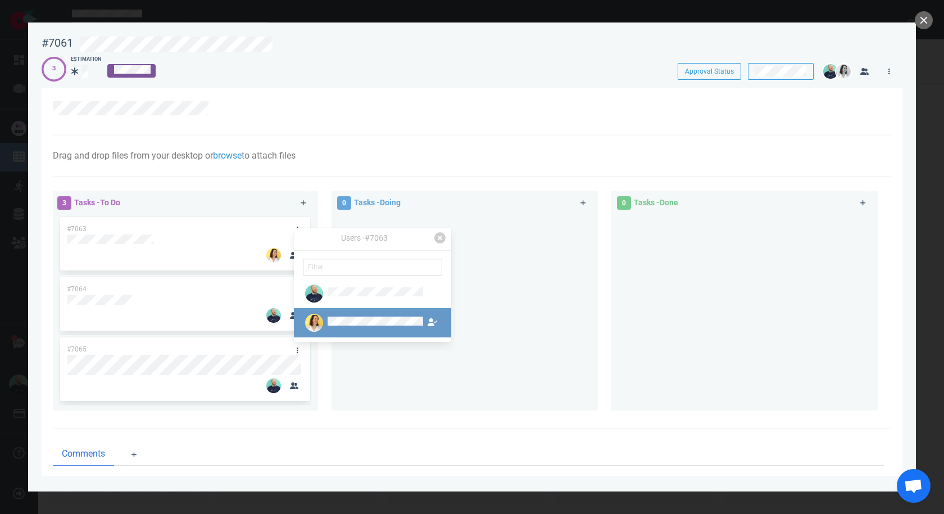
click at [343, 317] on div at bounding box center [376, 322] width 96 height 12
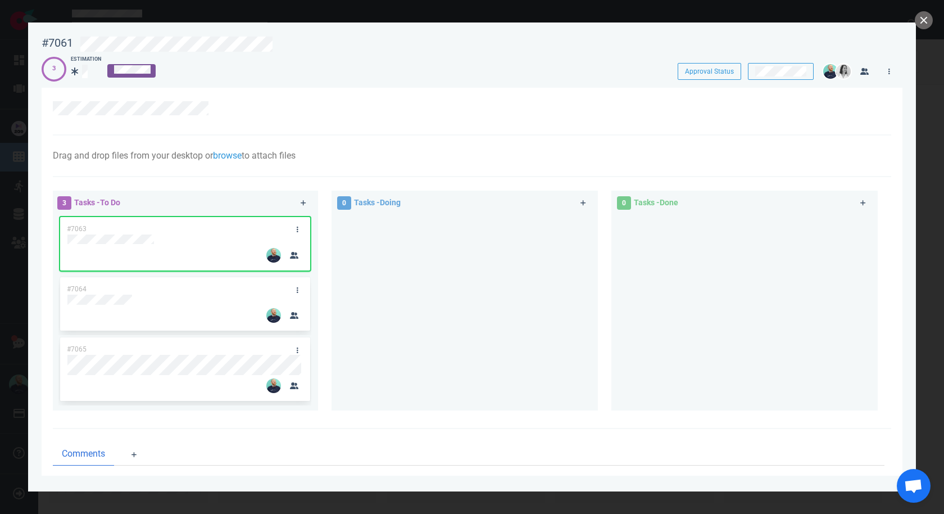
click at [536, 297] on div at bounding box center [464, 308] width 253 height 187
click at [508, 338] on div at bounding box center [464, 308] width 253 height 187
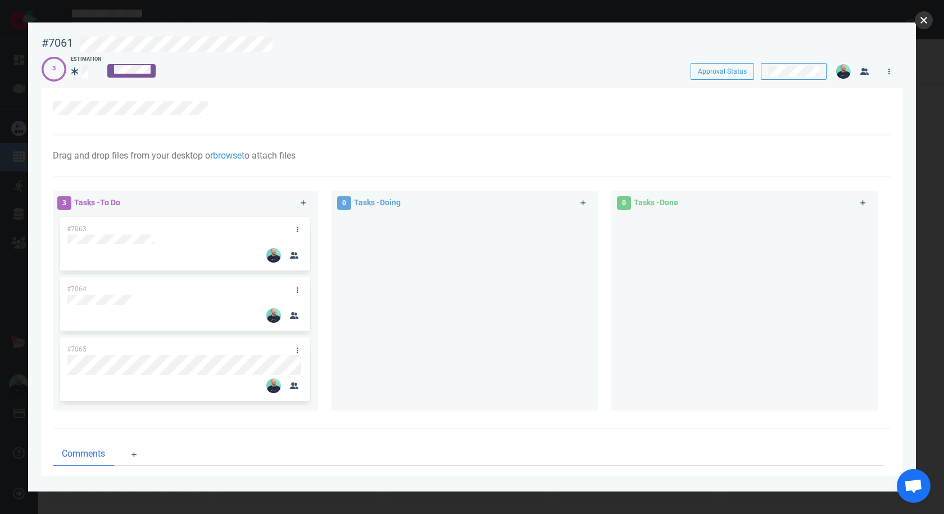
click at [922, 17] on button "close" at bounding box center [924, 20] width 18 height 18
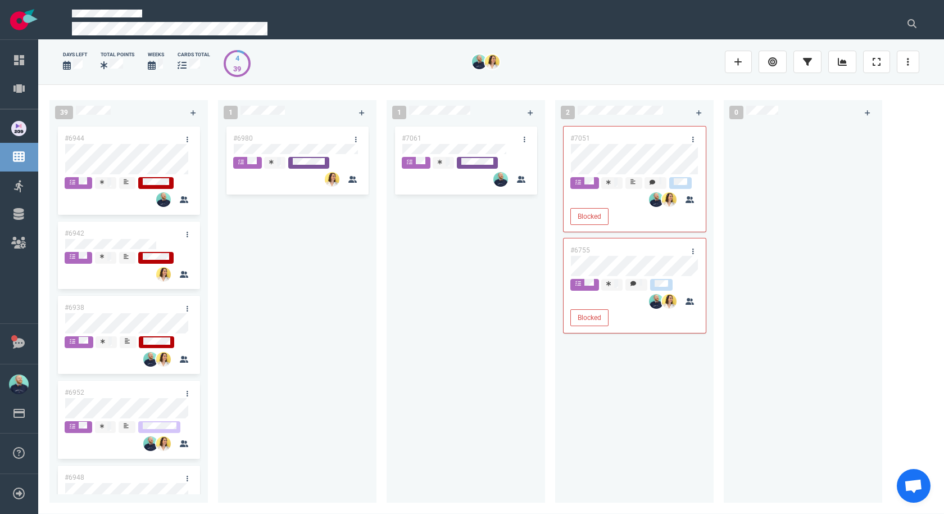
drag, startPoint x: 449, startPoint y: 259, endPoint x: 441, endPoint y: 274, distance: 17.4
click at [449, 259] on div "#7061" at bounding box center [465, 306] width 145 height 365
click at [361, 308] on div "#6980" at bounding box center [297, 306] width 145 height 365
